Goal: Book appointment/travel/reservation

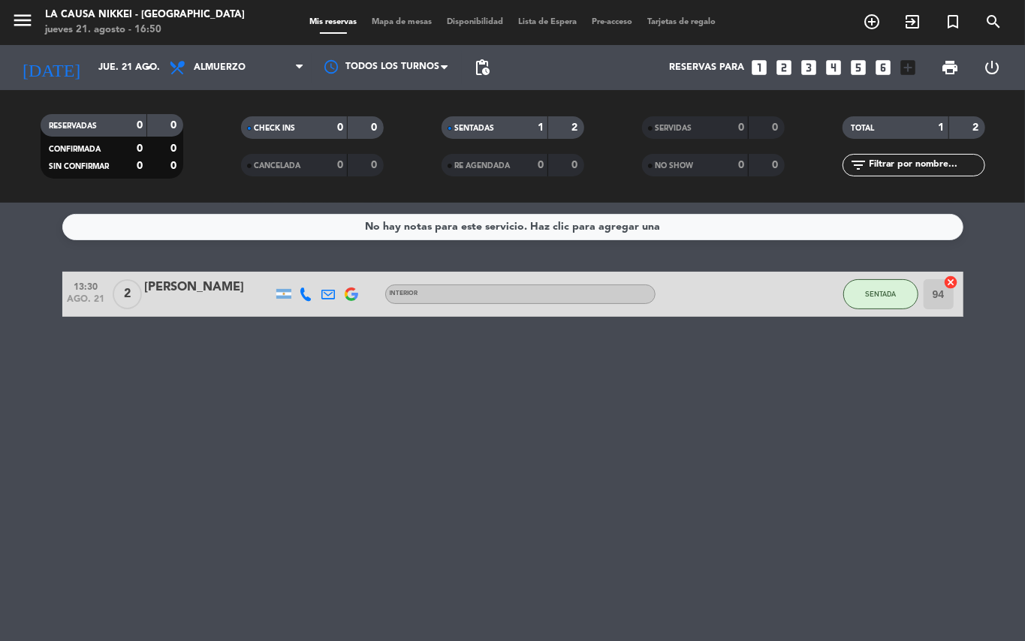
click at [860, 71] on icon "looks_5" at bounding box center [859, 68] width 20 height 20
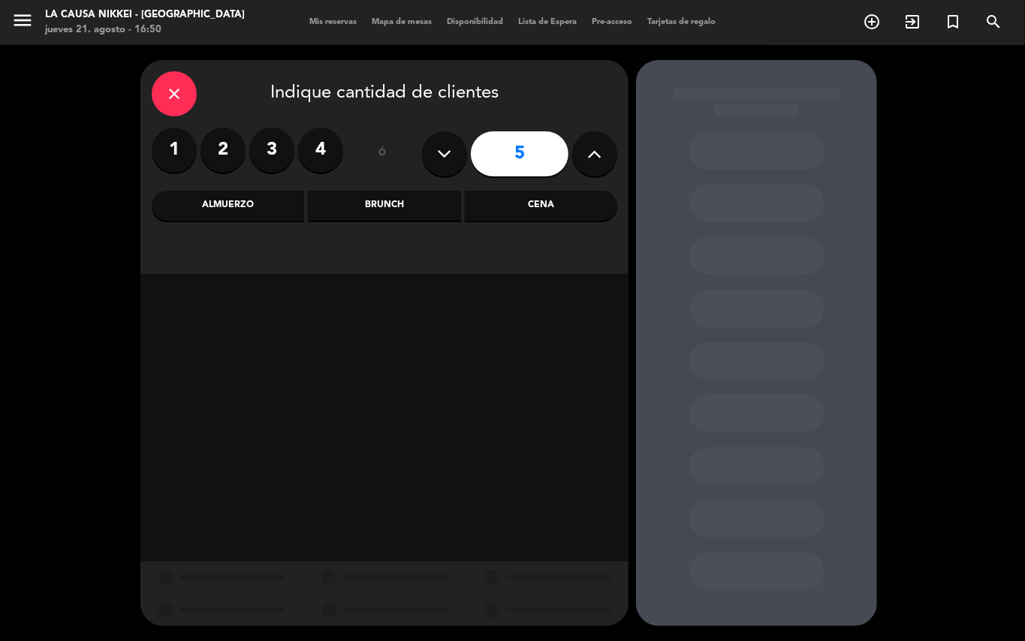
click at [181, 212] on div "Almuerzo" at bounding box center [228, 206] width 152 height 30
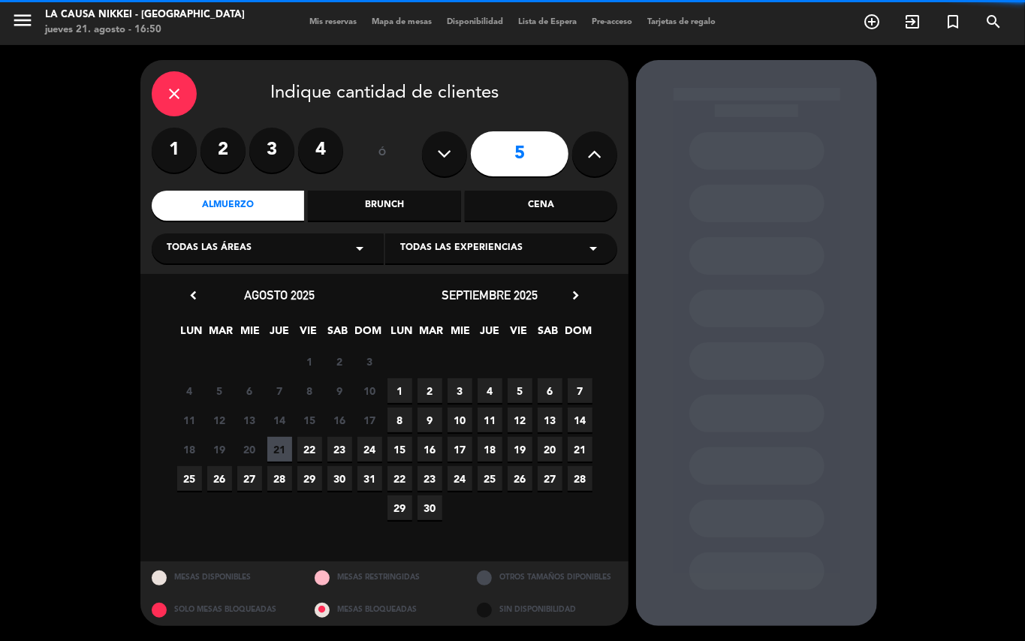
click at [369, 452] on span "24" at bounding box center [369, 449] width 25 height 25
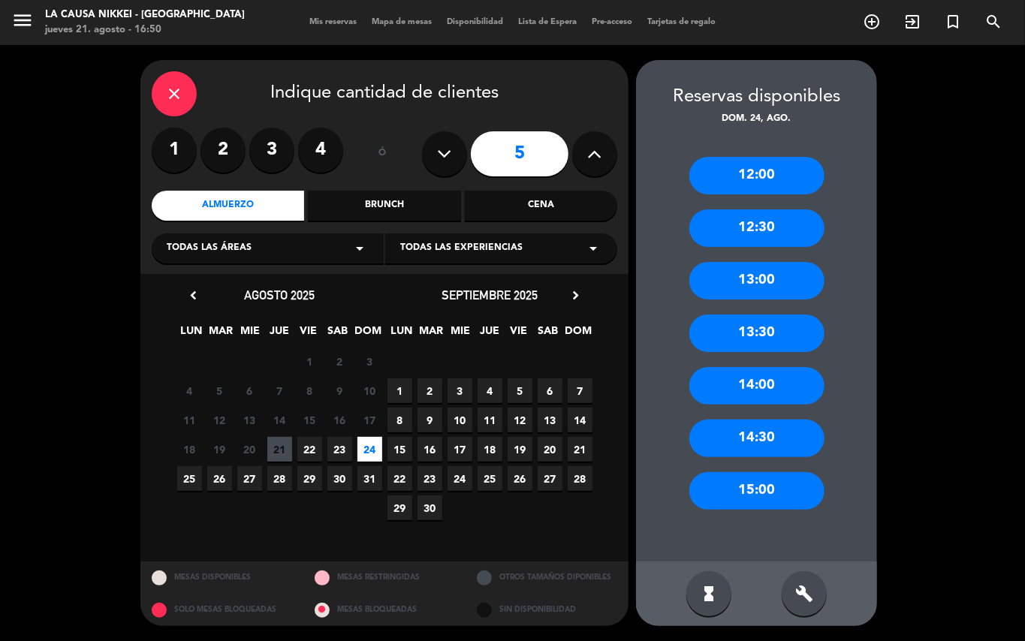
click at [782, 340] on div "13:30" at bounding box center [756, 334] width 135 height 38
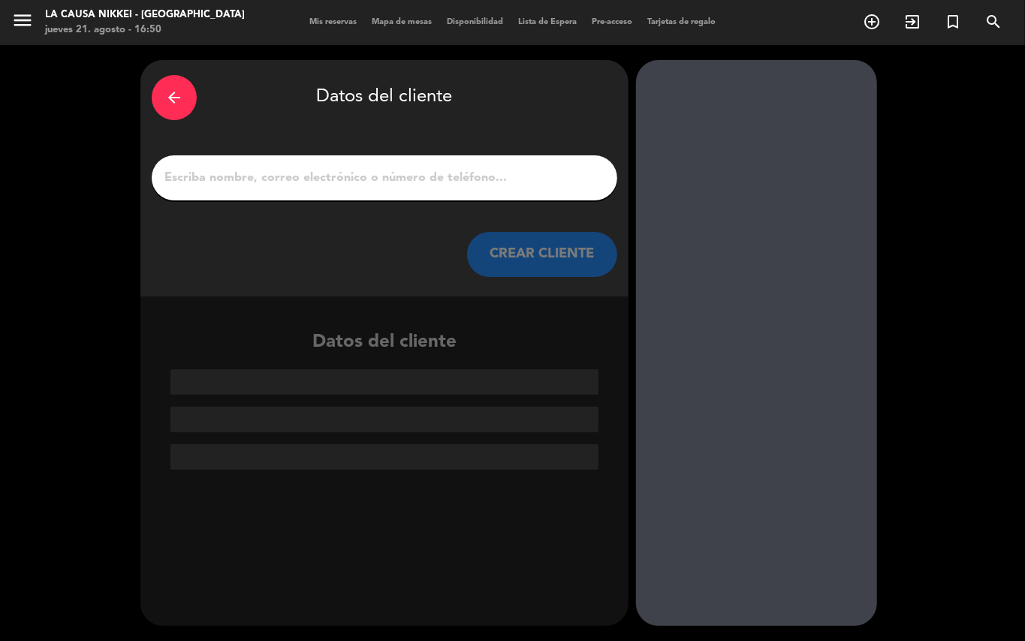
click at [414, 170] on input "1" at bounding box center [384, 177] width 443 height 21
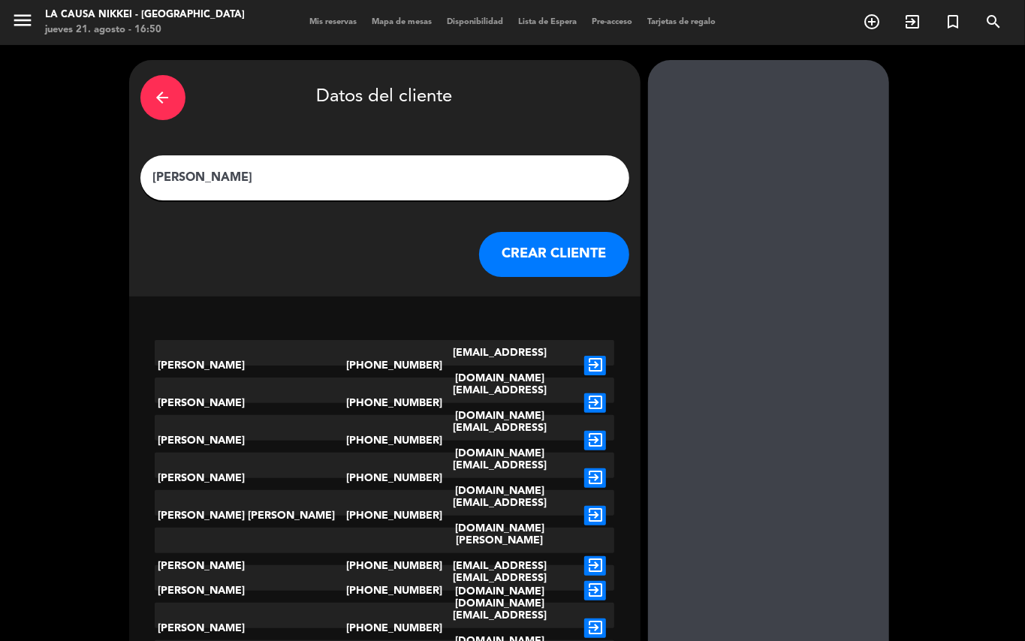
type input "[PERSON_NAME]"
click at [509, 247] on button "CREAR CLIENTE" at bounding box center [554, 254] width 150 height 45
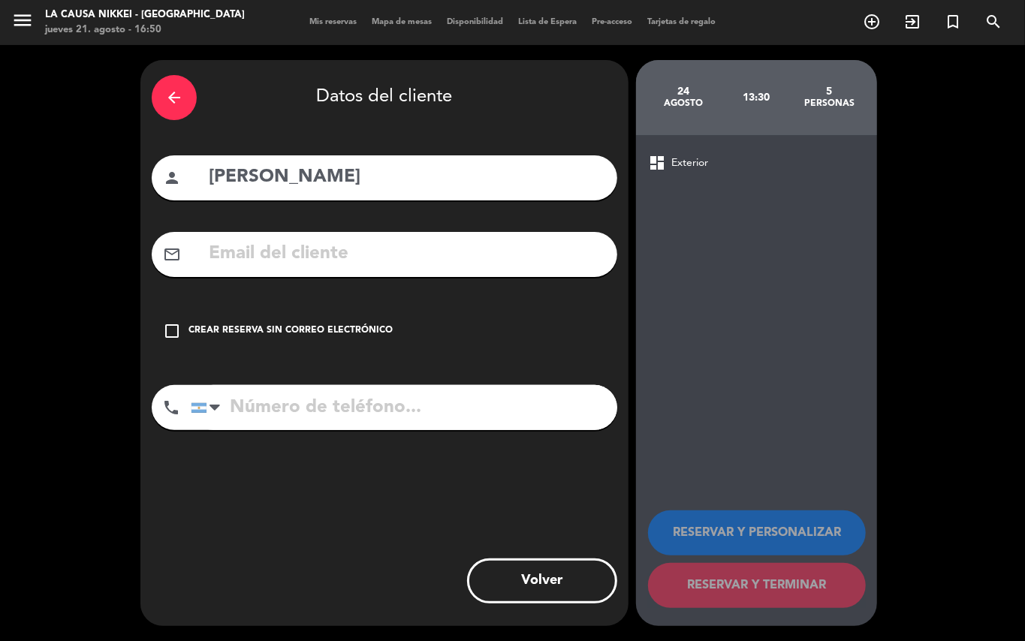
click at [169, 334] on icon "check_box_outline_blank" at bounding box center [172, 331] width 18 height 18
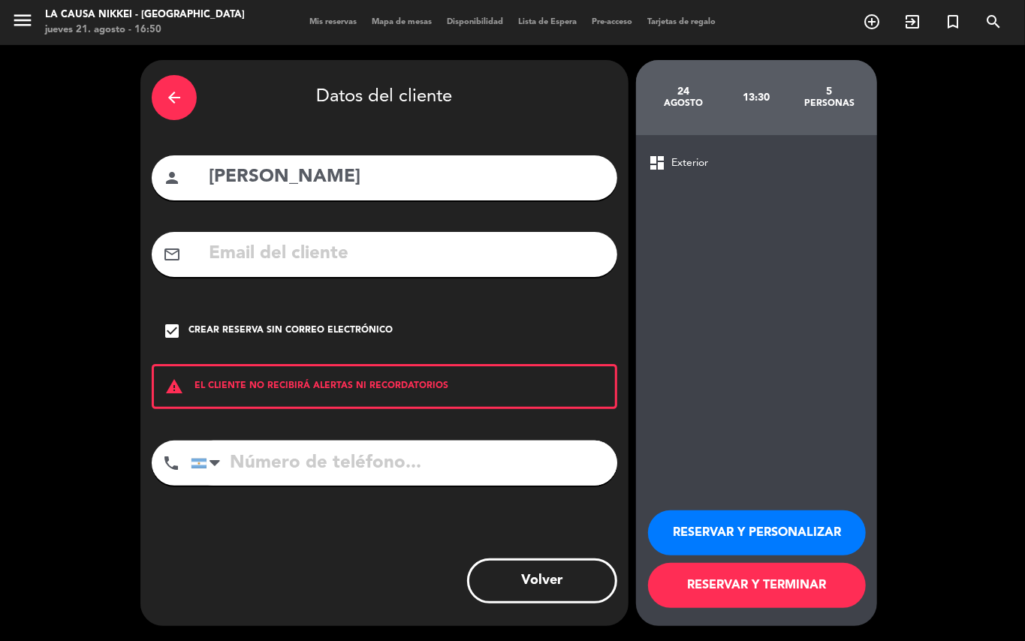
click at [750, 598] on button "RESERVAR Y TERMINAR" at bounding box center [757, 585] width 218 height 45
